Goal: Task Accomplishment & Management: Manage account settings

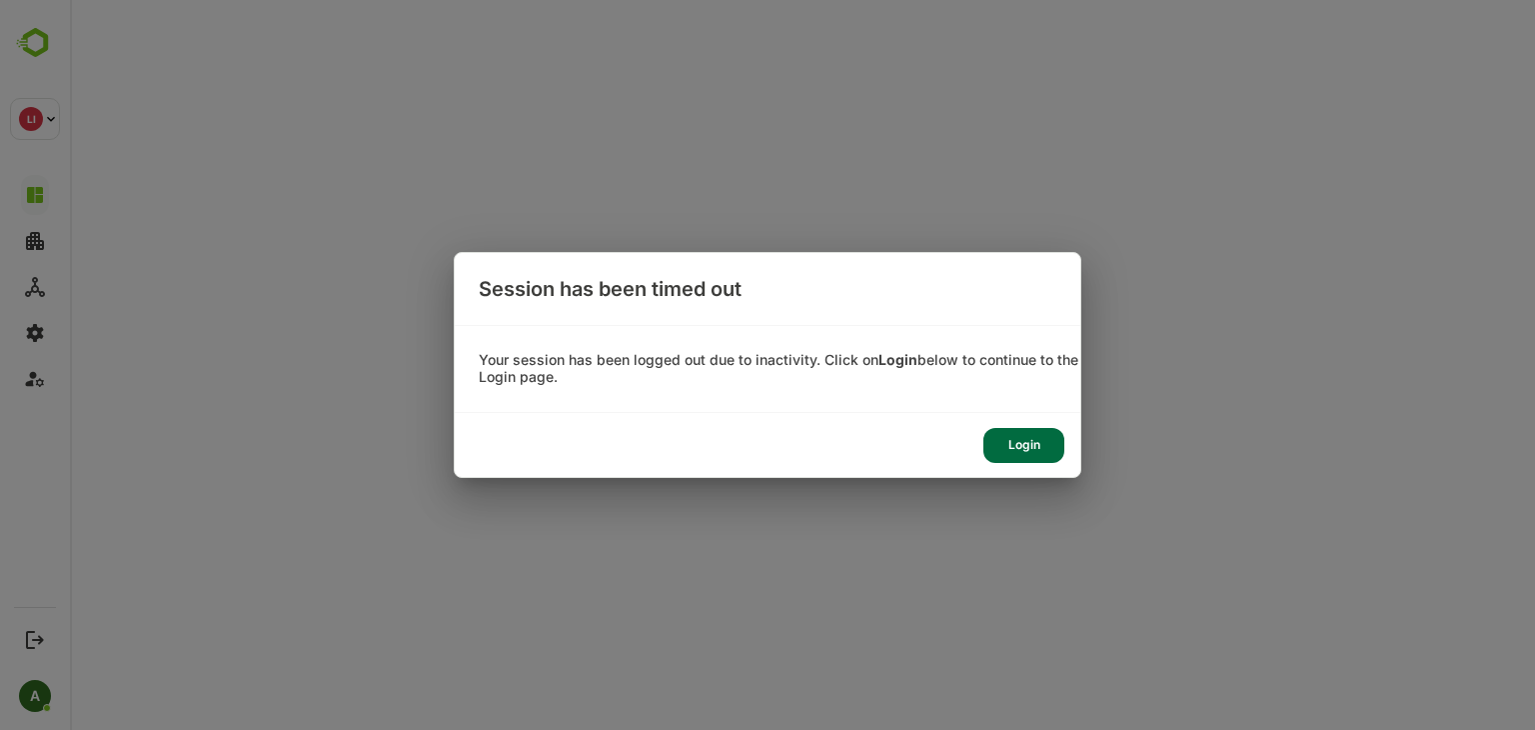
click at [1022, 452] on div "Login" at bounding box center [1024, 445] width 81 height 35
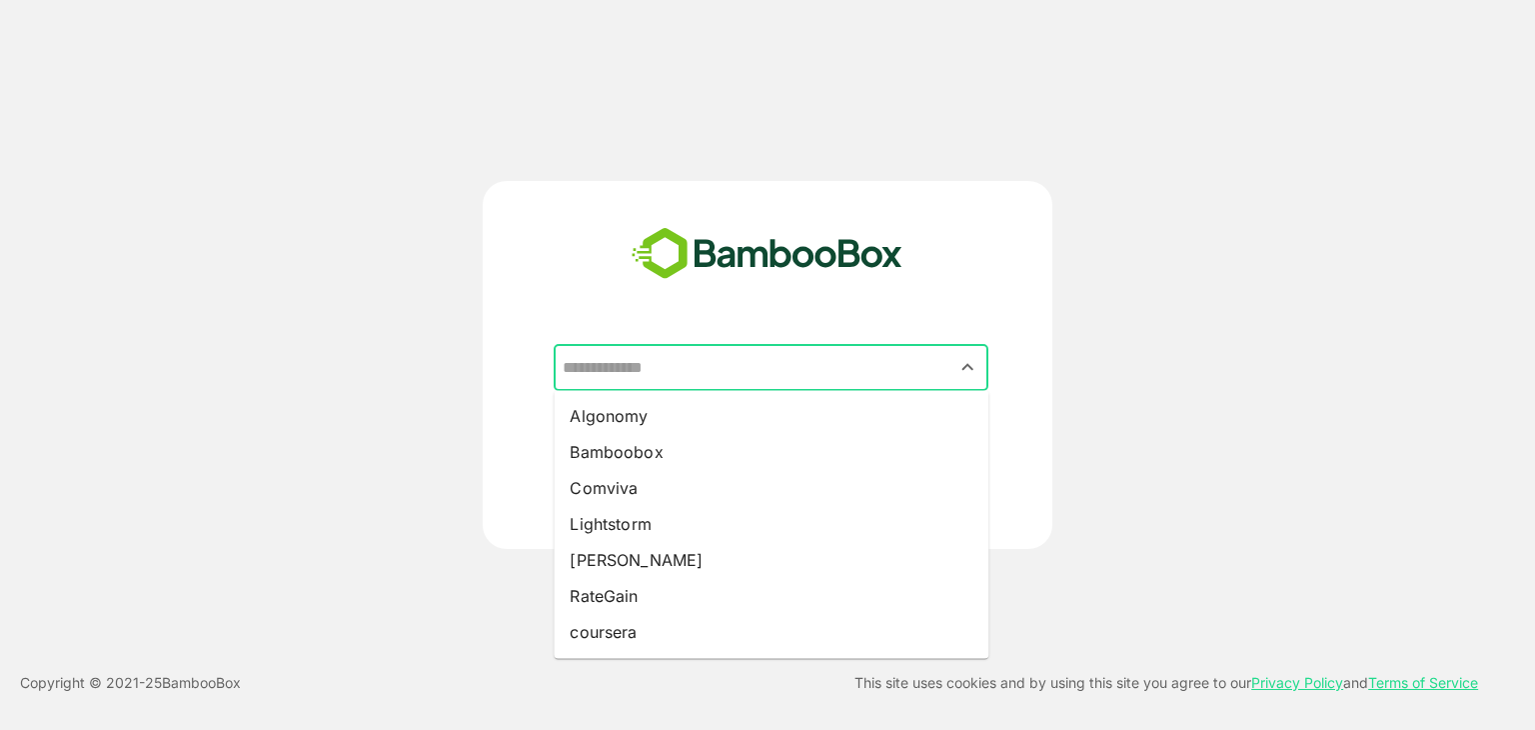
click at [812, 380] on input "text" at bounding box center [771, 368] width 427 height 38
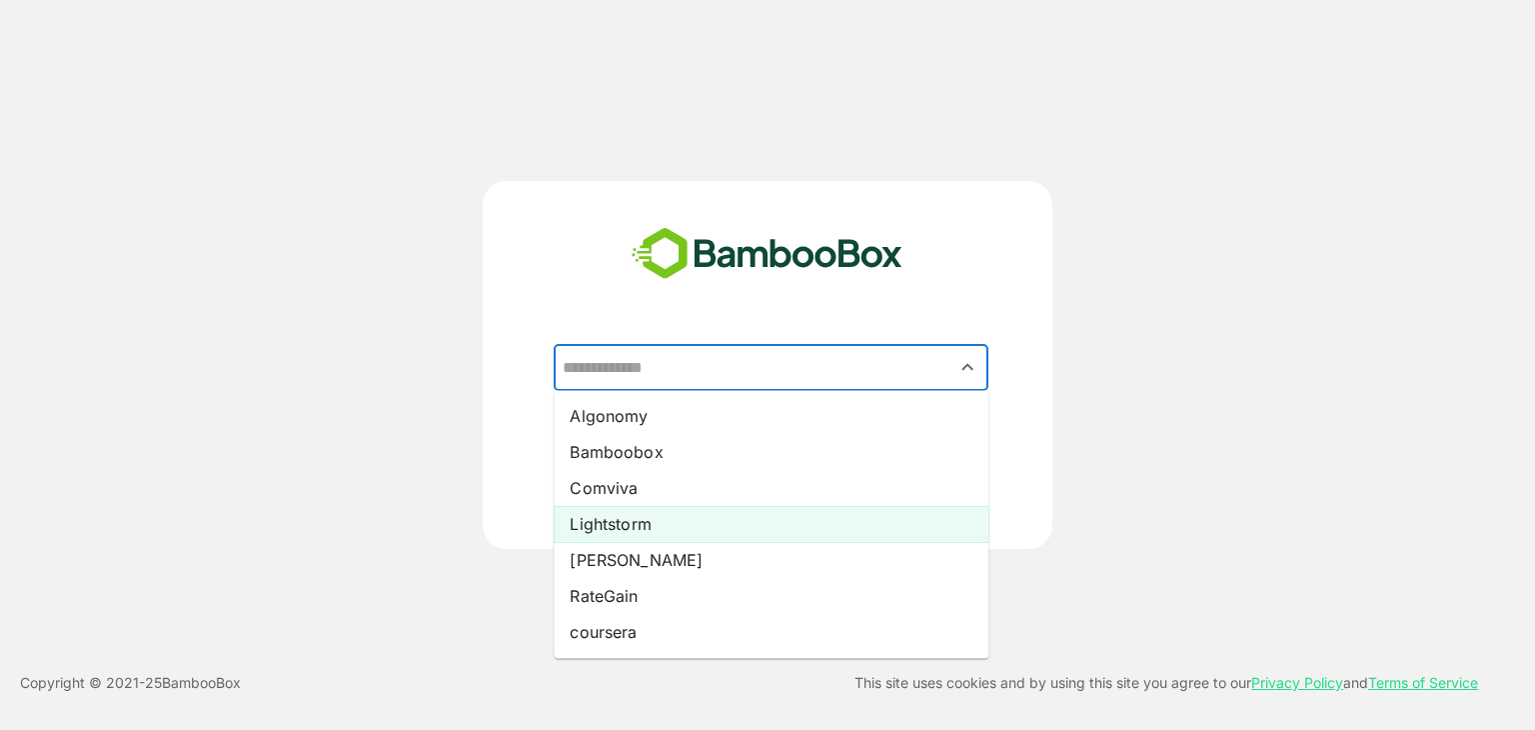
click at [696, 521] on li "Lightstorm" at bounding box center [771, 524] width 435 height 36
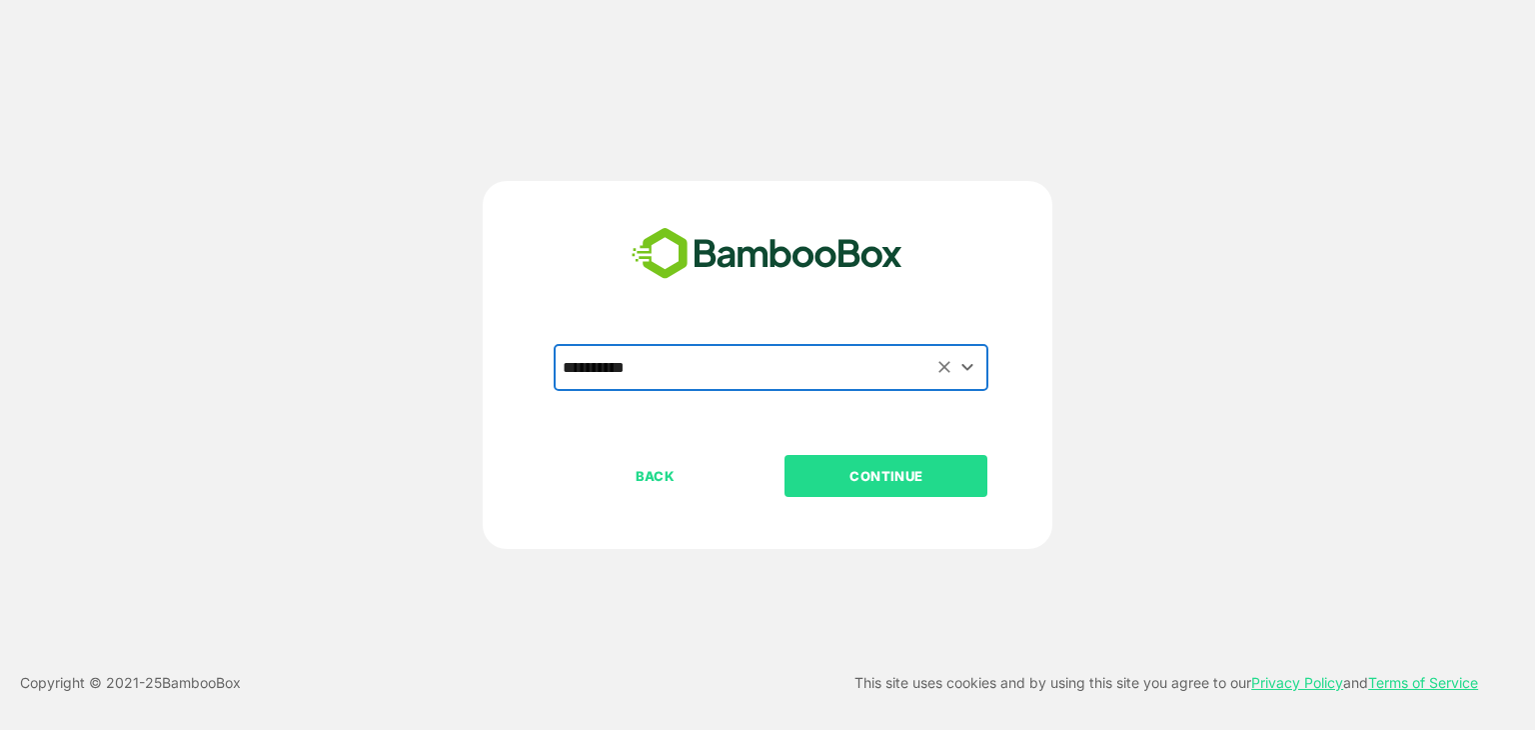
type input "**********"
click at [817, 482] on p "CONTINUE" at bounding box center [887, 476] width 200 height 22
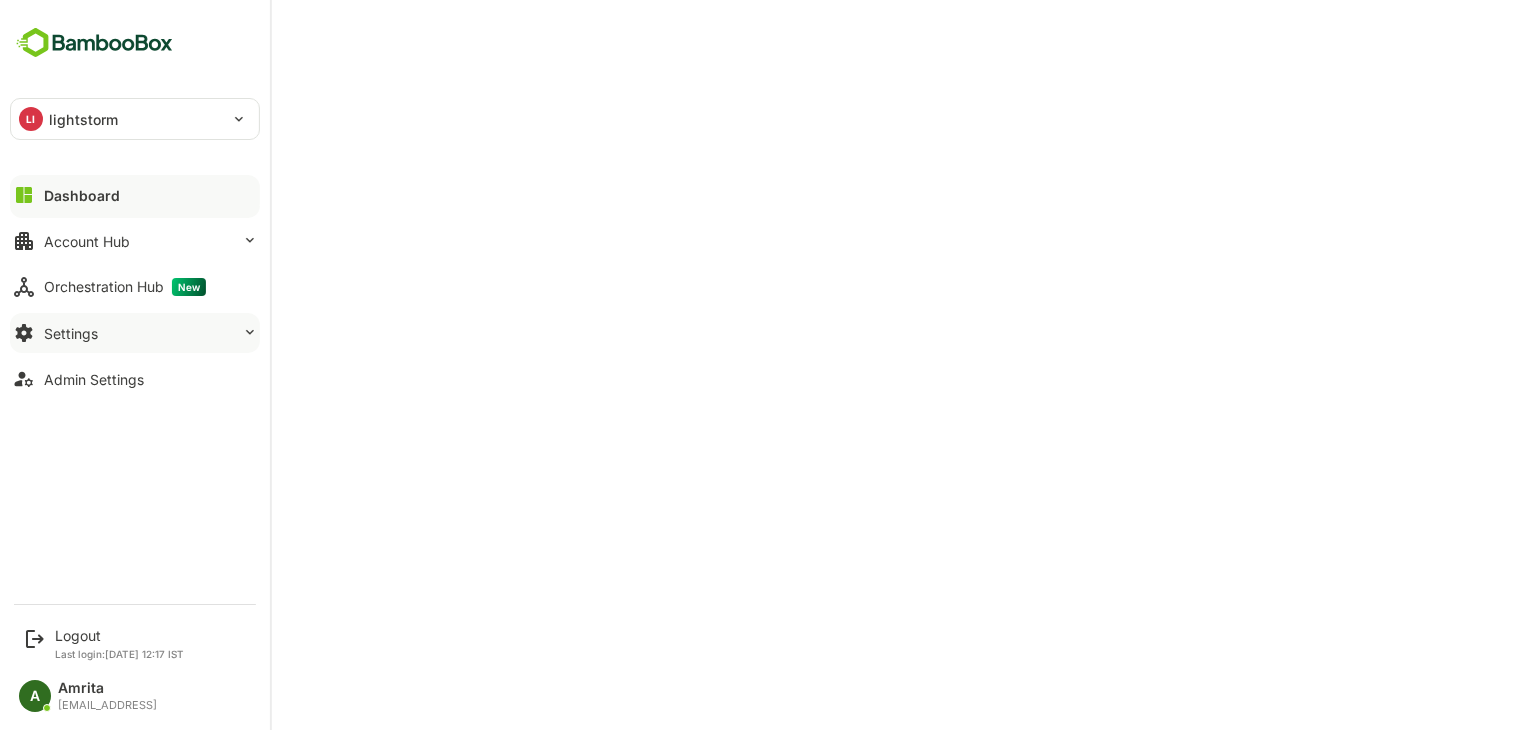
click at [63, 335] on div "Settings" at bounding box center [71, 333] width 54 height 17
click at [244, 338] on icon at bounding box center [250, 332] width 16 height 16
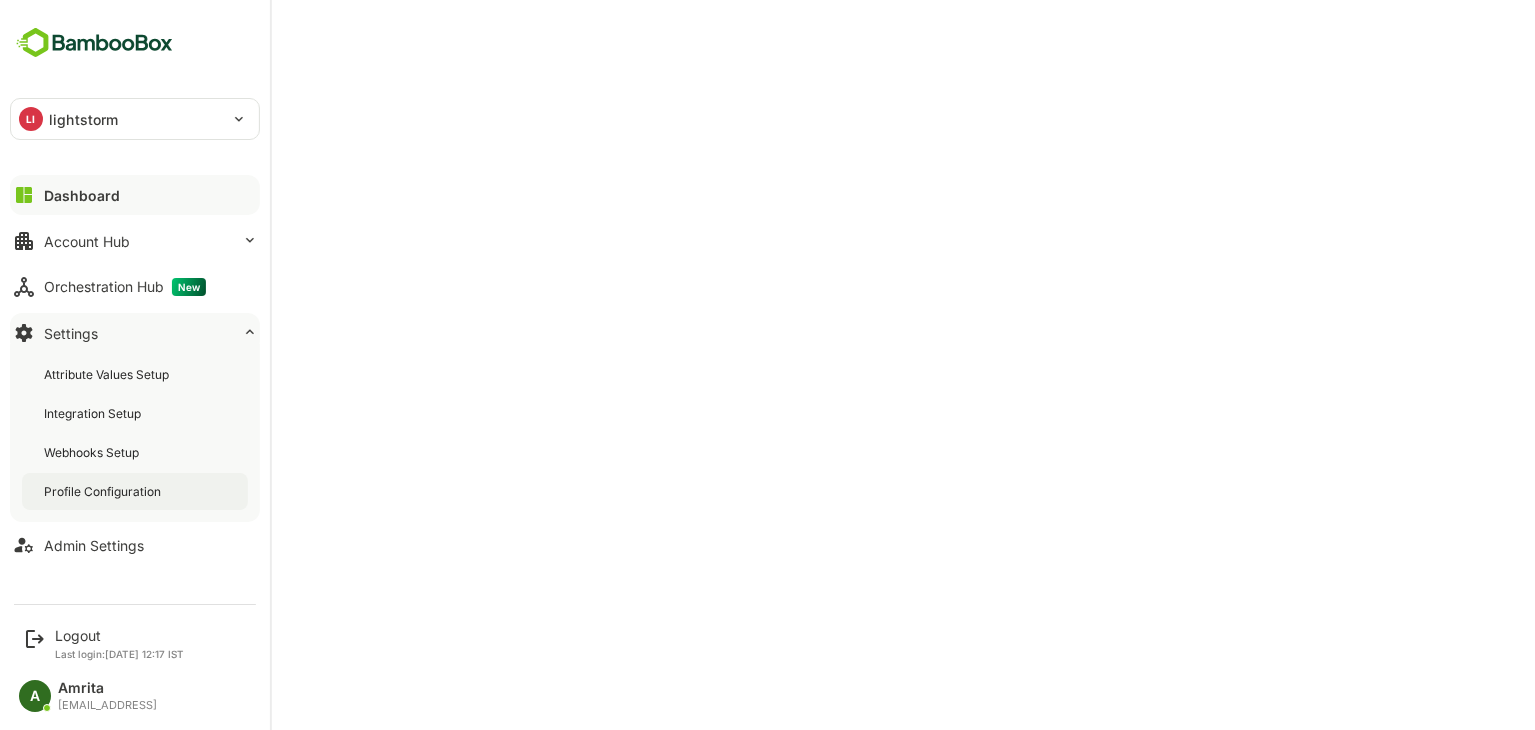
click at [136, 486] on div "Profile Configuration" at bounding box center [104, 491] width 121 height 17
click at [71, 549] on div "Admin Settings" at bounding box center [94, 545] width 100 height 17
